Goal: Find specific page/section: Find specific page/section

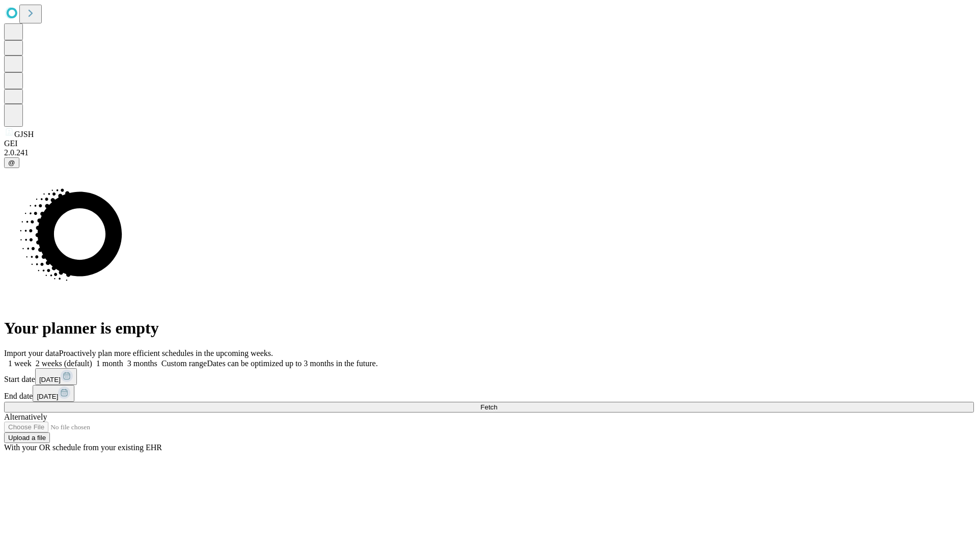
click at [497, 403] on span "Fetch" at bounding box center [488, 407] width 17 height 8
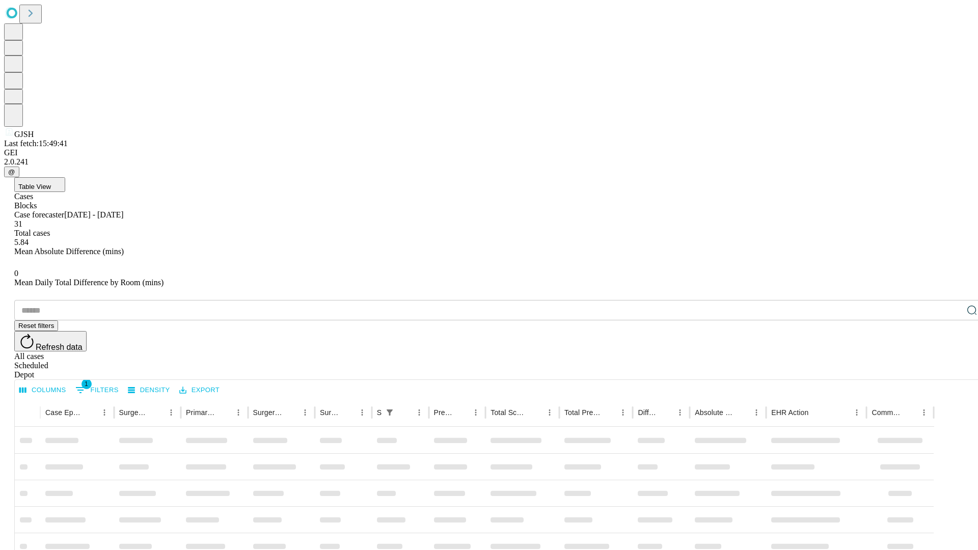
click at [51, 183] on span "Table View" at bounding box center [34, 187] width 33 height 8
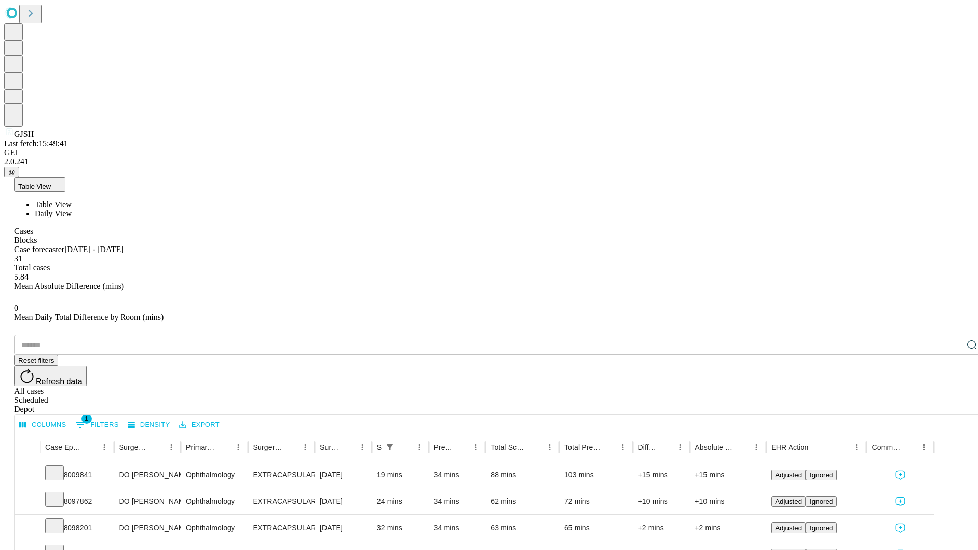
click at [72, 209] on span "Daily View" at bounding box center [53, 213] width 37 height 9
